Goal: Information Seeking & Learning: Understand process/instructions

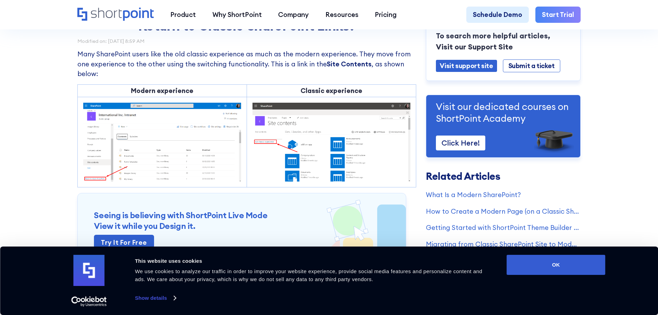
scroll to position [69, 0]
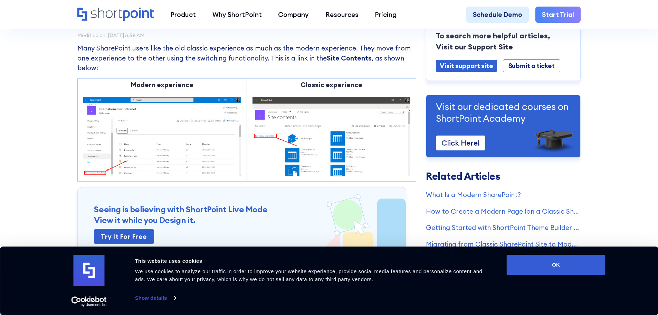
click at [214, 148] on img at bounding box center [162, 136] width 158 height 79
click at [569, 266] on button "OK" at bounding box center [556, 265] width 99 height 20
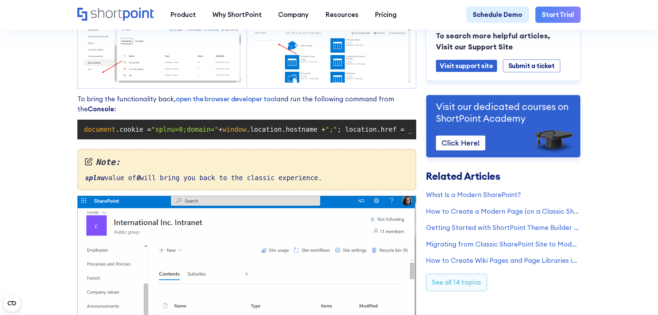
scroll to position [588, 0]
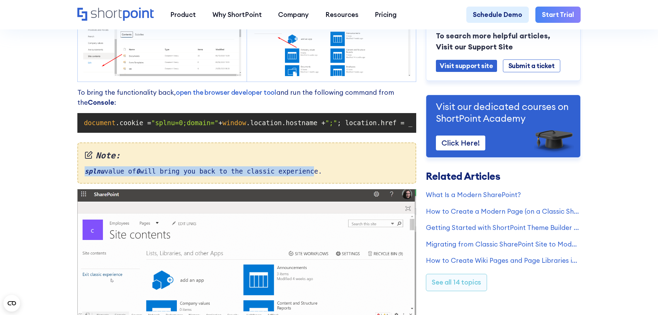
drag, startPoint x: 84, startPoint y: 181, endPoint x: 306, endPoint y: 182, distance: 221.9
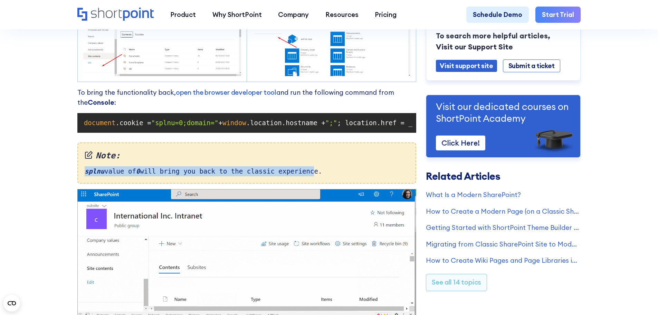
click at [306, 182] on div "Note: splnu value of 0 will bring you back to the classic experience." at bounding box center [246, 162] width 339 height 41
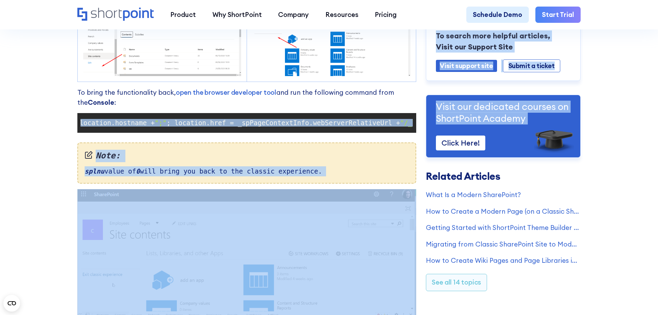
scroll to position [0, 244]
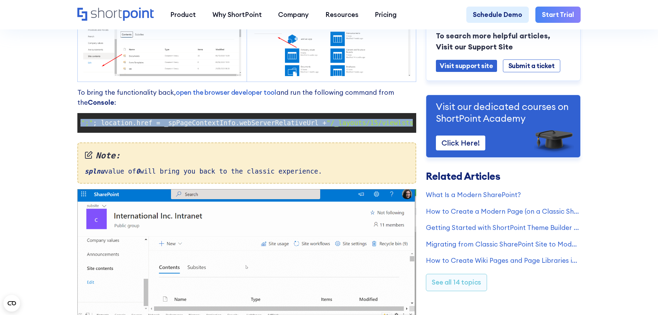
drag, startPoint x: 84, startPoint y: 126, endPoint x: 414, endPoint y: 133, distance: 329.4
click at [413, 128] on code "document .cookie = "splnu=0;domain=" + window .location.hostname + ";" ; locati…" at bounding box center [247, 122] width 332 height 13
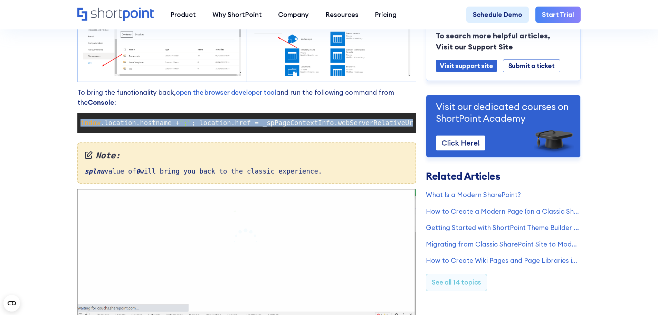
scroll to position [0, 0]
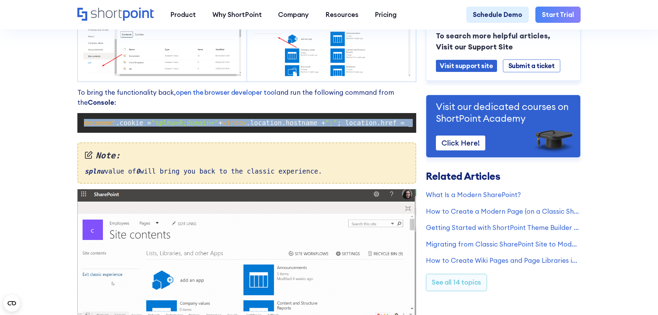
drag, startPoint x: 410, startPoint y: 128, endPoint x: 45, endPoint y: 127, distance: 365.3
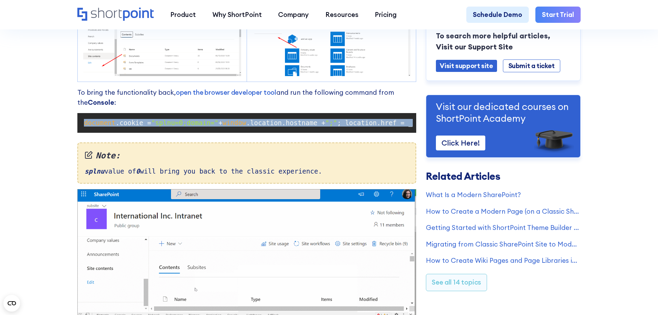
copy code "document .cookie = "splnu=0;domain=" + window .location.hostname + ";" ; locati…"
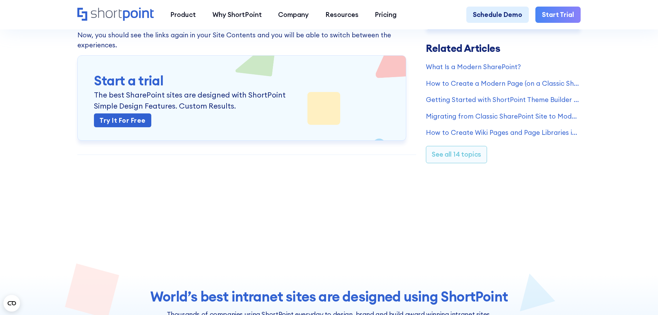
scroll to position [933, 0]
